Goal: Information Seeking & Learning: Check status

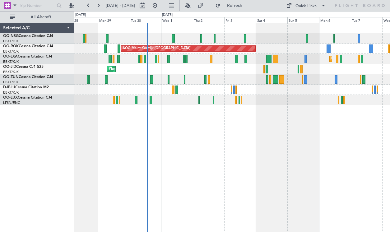
click at [229, 144] on div "Planned Maint [GEOGRAPHIC_DATA] ([GEOGRAPHIC_DATA]) AOG Maint [GEOGRAPHIC_DATA]…" at bounding box center [232, 127] width 316 height 209
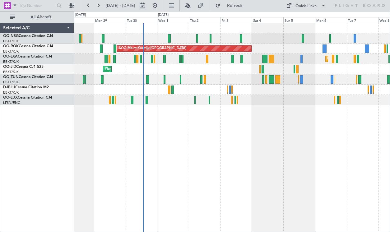
click at [265, 29] on div at bounding box center [232, 28] width 316 height 10
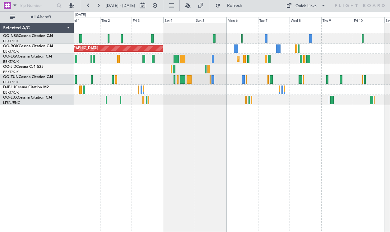
click at [276, 114] on div "AOG Maint Kortrijk-[GEOGRAPHIC_DATA] Planned Maint [GEOGRAPHIC_DATA]-[GEOGRAPHI…" at bounding box center [232, 127] width 316 height 209
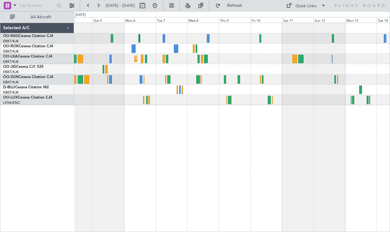
click at [241, 55] on div "Planned Maint Kortrijk-[GEOGRAPHIC_DATA]" at bounding box center [232, 59] width 316 height 10
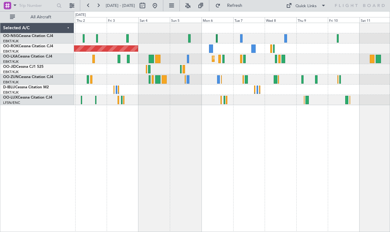
click at [248, 131] on div "AOG Maint Kortrijk-[GEOGRAPHIC_DATA] Planned Maint [GEOGRAPHIC_DATA]-[GEOGRAPHI…" at bounding box center [232, 127] width 316 height 209
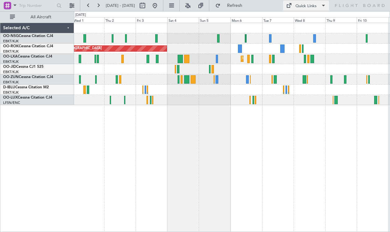
click at [311, 4] on div "Quick Links" at bounding box center [305, 6] width 21 height 6
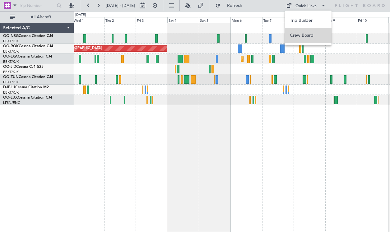
click at [306, 35] on button "Crew Board" at bounding box center [308, 35] width 47 height 15
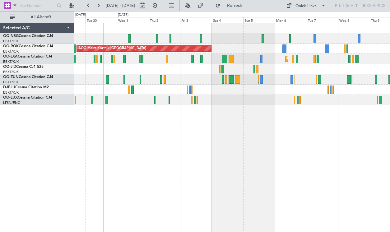
click at [204, 139] on div "AOG Maint Kortrijk-[GEOGRAPHIC_DATA] Planned Maint [GEOGRAPHIC_DATA]-[GEOGRAPHI…" at bounding box center [232, 127] width 316 height 209
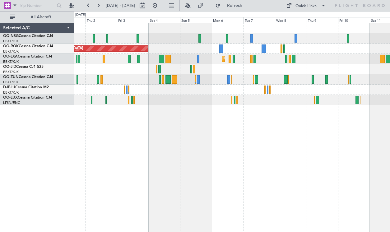
click at [308, 68] on div "AOG Maint Kortrijk-[GEOGRAPHIC_DATA] Planned Maint [GEOGRAPHIC_DATA]-[GEOGRAPHI…" at bounding box center [232, 64] width 316 height 82
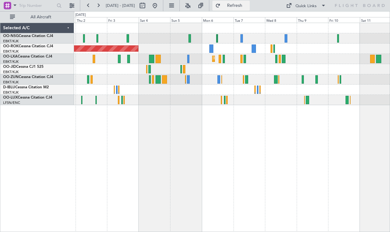
click at [238, 6] on button "Refresh" at bounding box center [230, 6] width 37 height 10
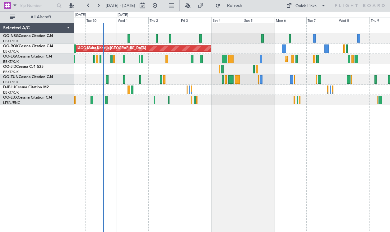
click at [228, 113] on div "AOG Maint Kortrijk-[GEOGRAPHIC_DATA] Planned Maint [GEOGRAPHIC_DATA]-[GEOGRAPHI…" at bounding box center [232, 127] width 316 height 209
